Goal: Task Accomplishment & Management: Use online tool/utility

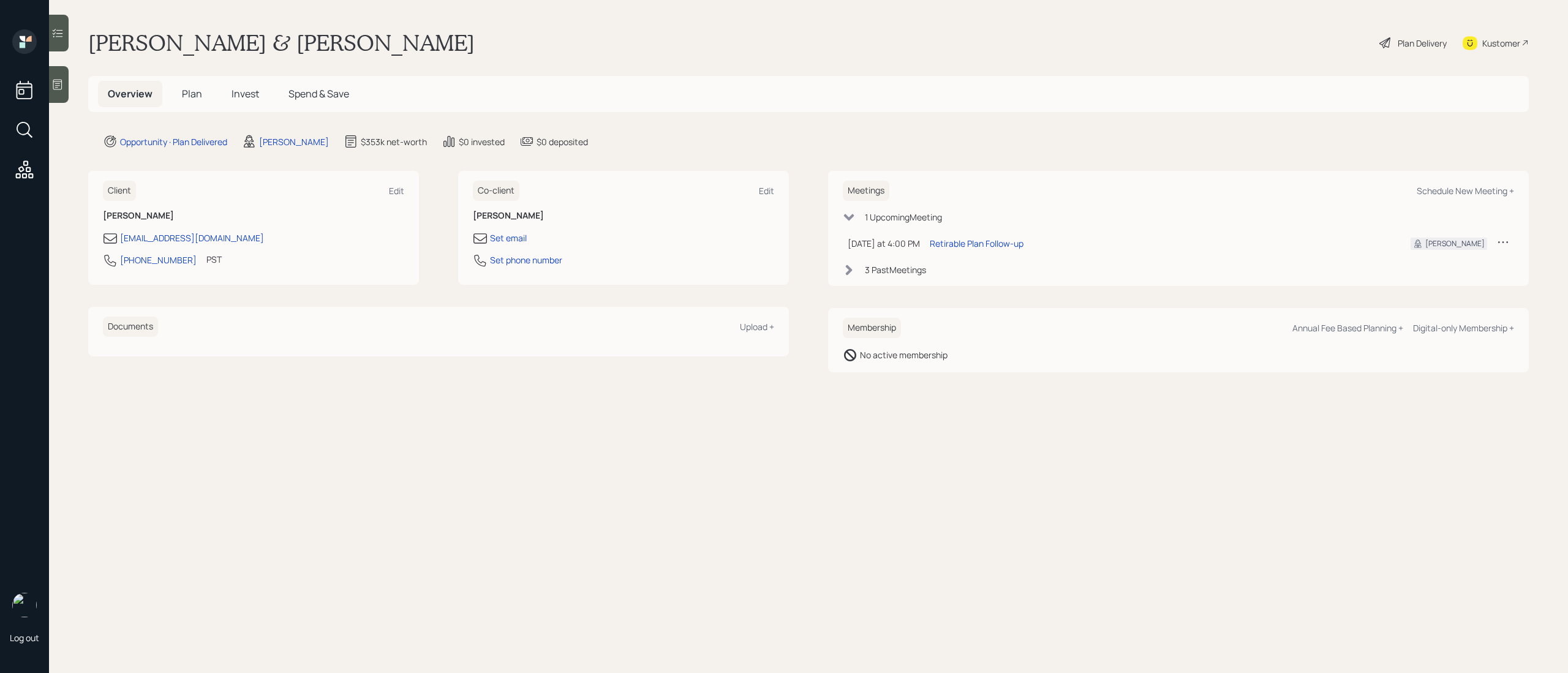
click at [1502, 244] on icon at bounding box center [1502, 241] width 12 height 12
click at [1478, 193] on div "Schedule New Meeting +" at bounding box center [1465, 190] width 97 height 12
select select "ef6b64e1-8f62-4a74-b865-a7df4b35b836"
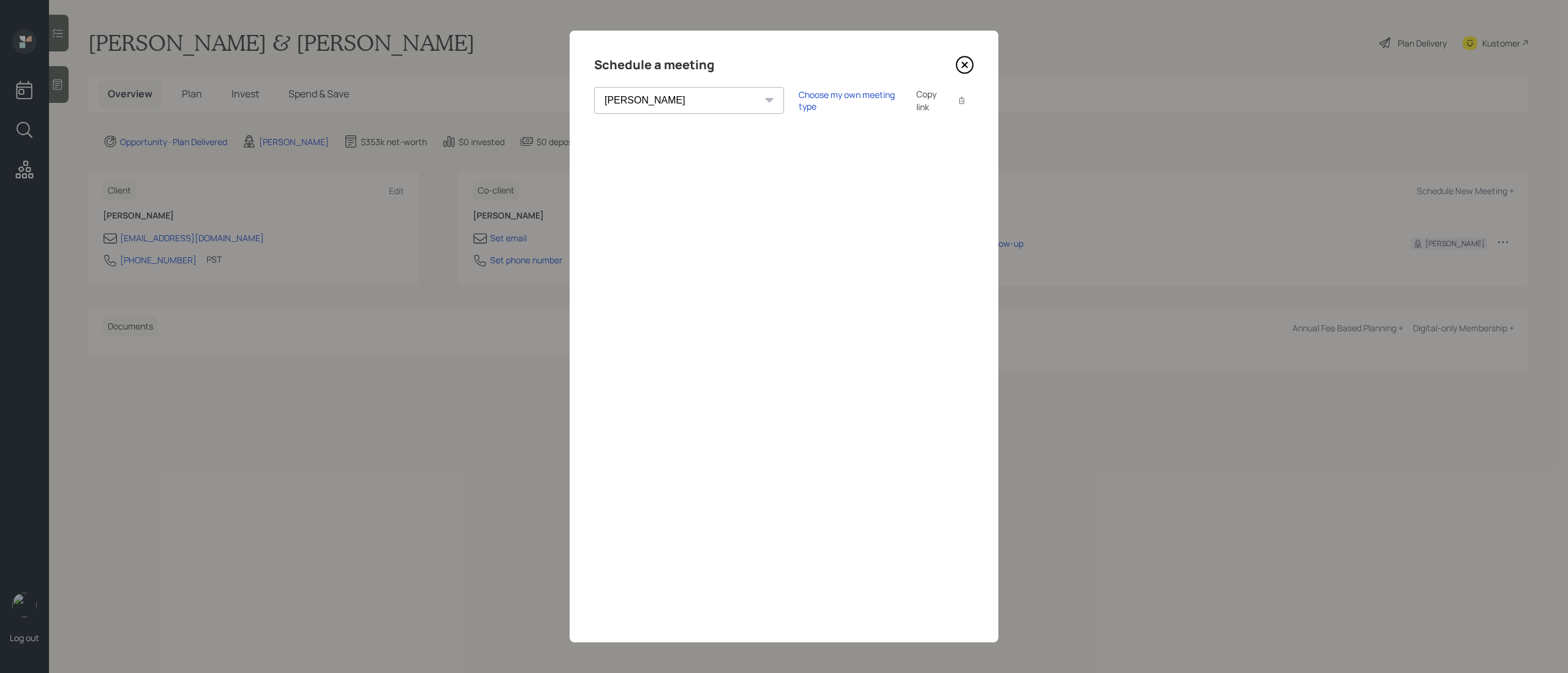
click at [966, 63] on icon at bounding box center [964, 65] width 5 height 5
